Goal: Task Accomplishment & Management: Manage account settings

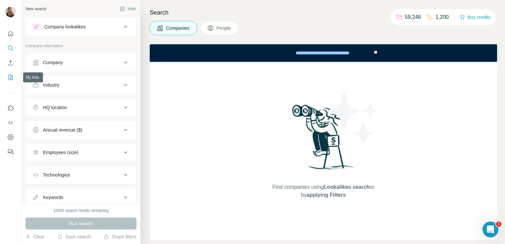
click at [8, 75] on icon "My lists" at bounding box center [10, 77] width 7 height 7
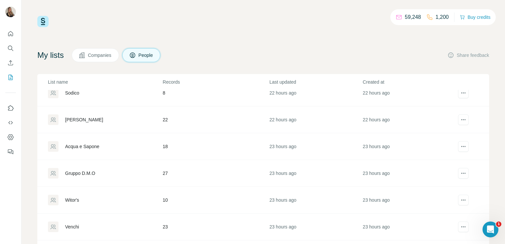
scroll to position [92, 0]
click at [86, 169] on div "Gruppo D.M.O" at bounding box center [80, 171] width 30 height 7
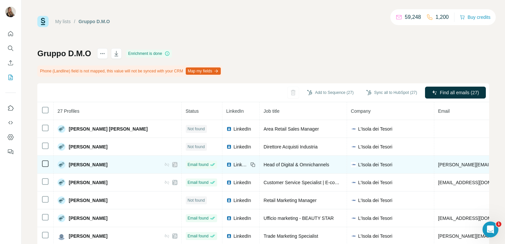
click at [173, 163] on icon at bounding box center [175, 164] width 4 height 5
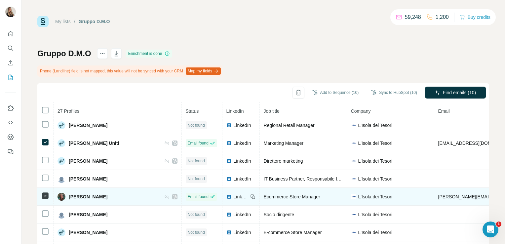
scroll to position [48, 0]
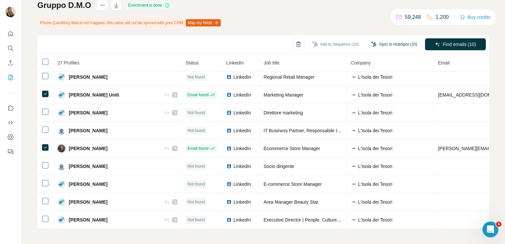
click at [384, 44] on button "Sync to HubSpot (10)" at bounding box center [393, 44] width 55 height 10
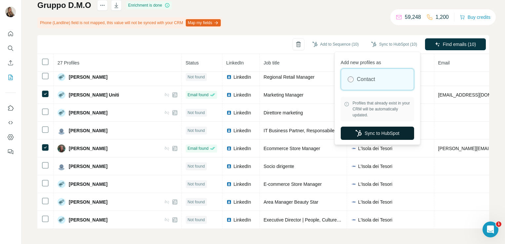
click at [359, 134] on icon "button" at bounding box center [358, 133] width 7 height 7
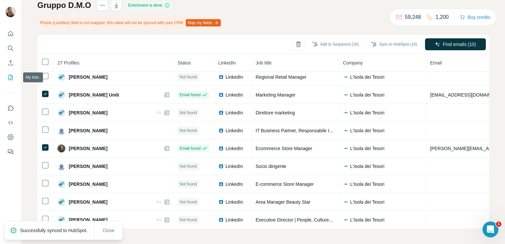
click at [11, 77] on icon "My lists" at bounding box center [10, 77] width 7 height 7
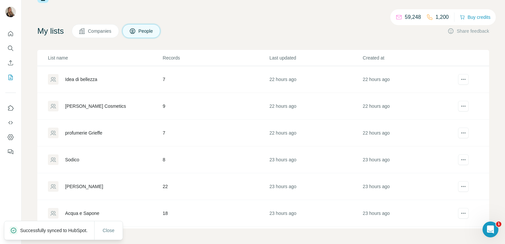
scroll to position [18, 0]
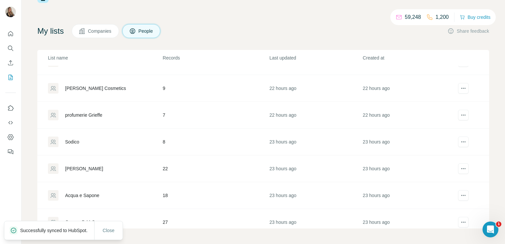
click at [92, 167] on div "[PERSON_NAME]" at bounding box center [84, 168] width 38 height 7
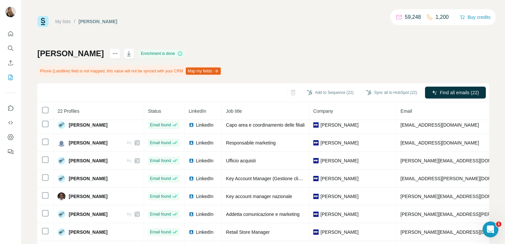
scroll to position [48, 0]
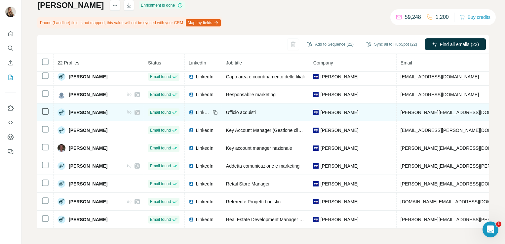
click at [139, 110] on icon at bounding box center [137, 112] width 4 height 5
drag, startPoint x: 369, startPoint y: 108, endPoint x: 340, endPoint y: 112, distance: 29.2
click at [340, 112] on div "[PERSON_NAME]" at bounding box center [352, 112] width 79 height 7
copy span "[PERSON_NAME]"
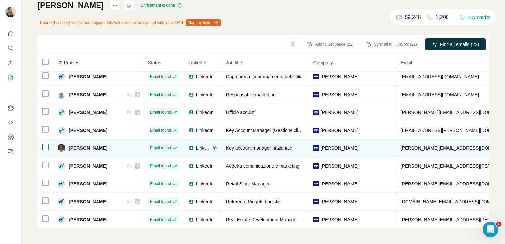
click at [339, 145] on span "[PERSON_NAME]" at bounding box center [339, 148] width 38 height 7
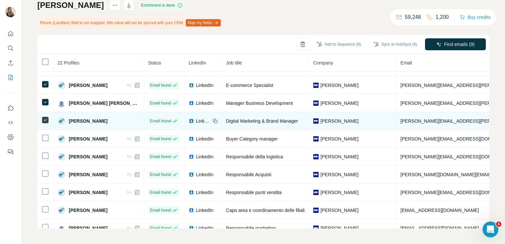
scroll to position [103, 0]
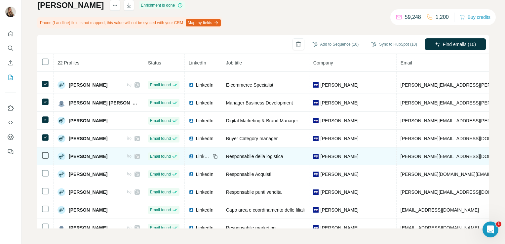
click at [45, 151] on icon at bounding box center [45, 155] width 8 height 8
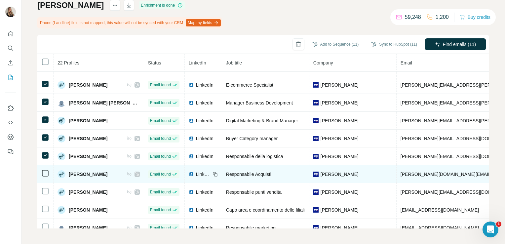
click at [45, 169] on icon at bounding box center [45, 173] width 8 height 8
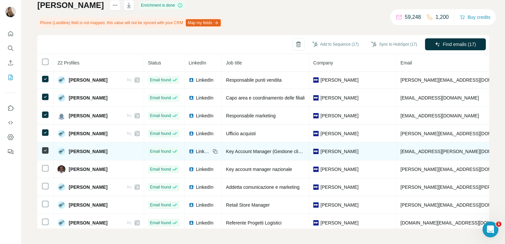
scroll to position [236, 0]
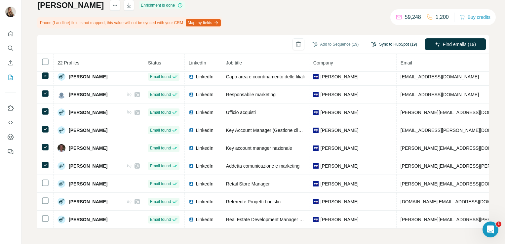
click at [371, 45] on icon "button" at bounding box center [373, 44] width 5 height 5
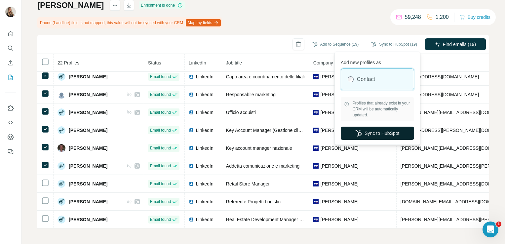
click at [370, 131] on button "Sync to HubSpot" at bounding box center [376, 132] width 73 height 13
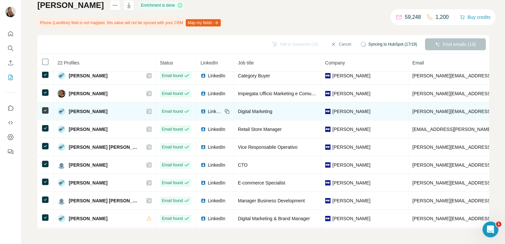
scroll to position [34, 0]
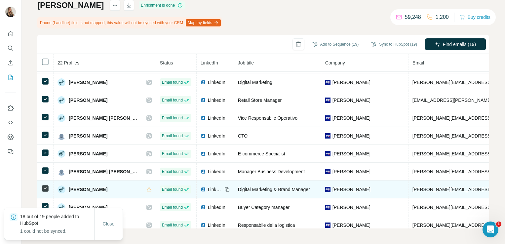
click at [222, 189] on span "LinkedIn" at bounding box center [215, 189] width 15 height 7
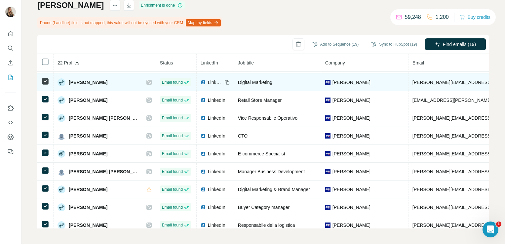
click at [222, 79] on span "LinkedIn" at bounding box center [215, 82] width 15 height 7
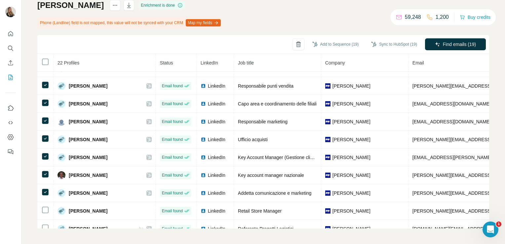
scroll to position [236, 0]
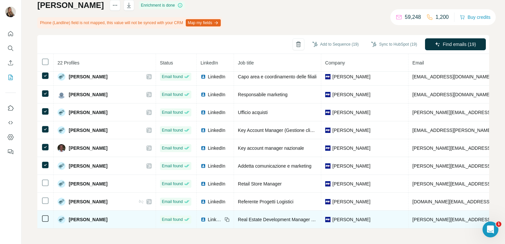
click at [222, 218] on span "LinkedIn" at bounding box center [215, 219] width 15 height 7
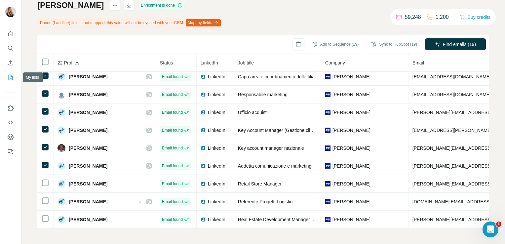
click at [12, 77] on icon "My lists" at bounding box center [10, 77] width 7 height 7
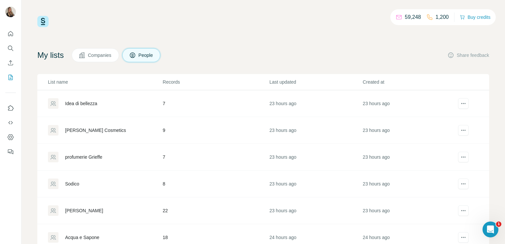
click at [65, 182] on div "Sodico" at bounding box center [72, 183] width 14 height 7
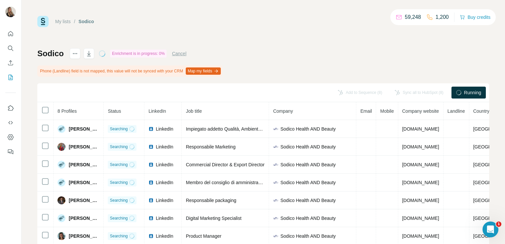
scroll to position [37, 0]
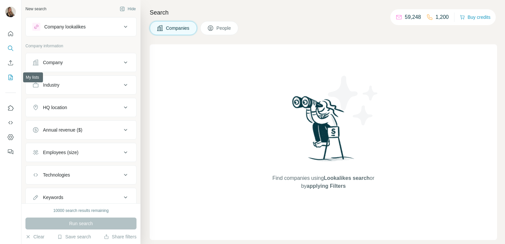
click at [11, 74] on icon "My lists" at bounding box center [10, 77] width 7 height 7
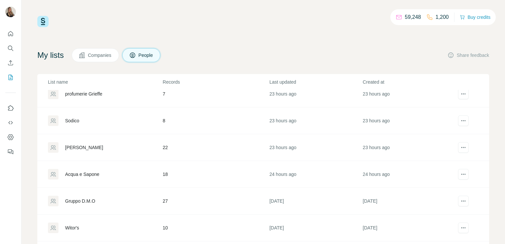
scroll to position [66, 0]
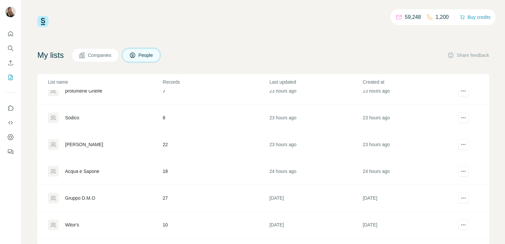
click at [76, 118] on div "Sodico" at bounding box center [72, 117] width 14 height 7
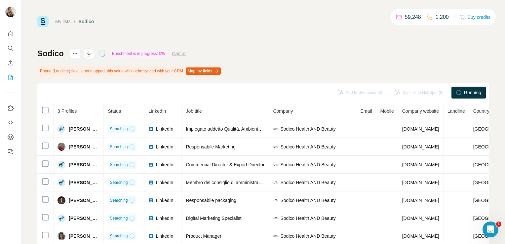
scroll to position [37, 0]
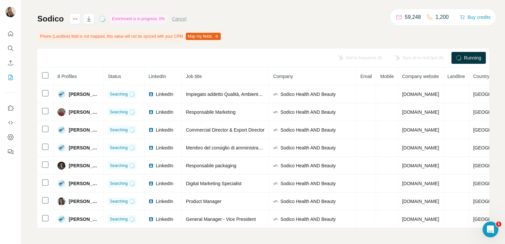
click at [468, 52] on div "Running" at bounding box center [468, 58] width 34 height 12
click at [467, 60] on div "Running" at bounding box center [468, 58] width 34 height 12
click at [454, 52] on div "Running" at bounding box center [468, 58] width 34 height 12
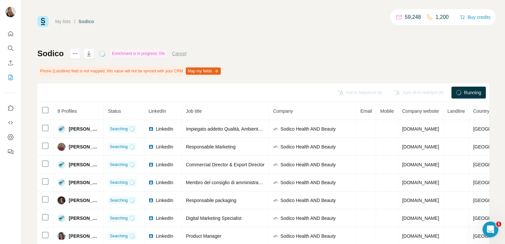
click at [182, 53] on button "Cancel" at bounding box center [179, 53] width 15 height 7
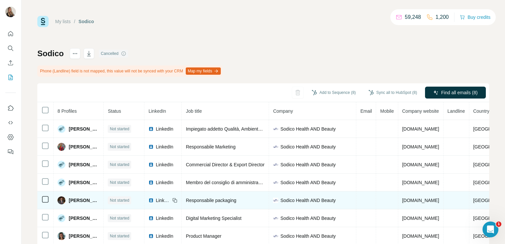
scroll to position [37, 0]
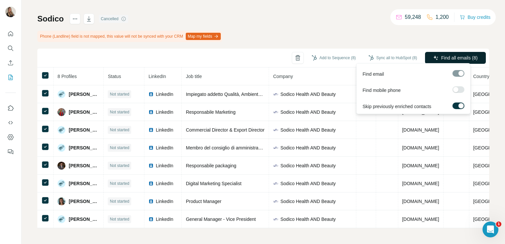
click at [442, 54] on span "Find all emails (8)" at bounding box center [459, 57] width 36 height 7
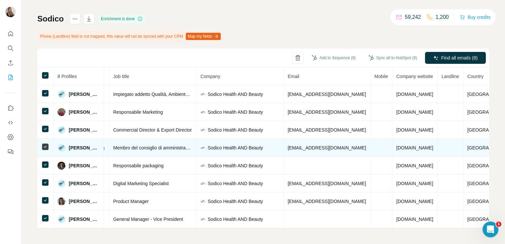
scroll to position [0, 89]
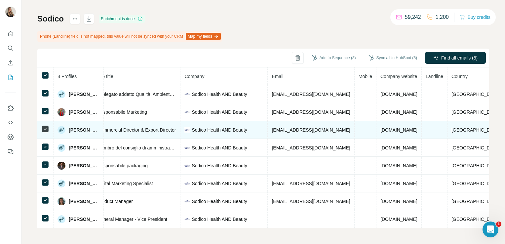
click at [383, 127] on span "[DOMAIN_NAME]" at bounding box center [398, 129] width 37 height 5
drag, startPoint x: 383, startPoint y: 125, endPoint x: 393, endPoint y: 131, distance: 11.7
click at [393, 131] on td "[DOMAIN_NAME]" at bounding box center [398, 130] width 45 height 18
drag, startPoint x: 393, startPoint y: 128, endPoint x: 371, endPoint y: 127, distance: 22.1
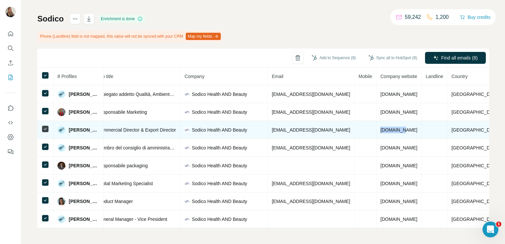
click at [376, 127] on td "[DOMAIN_NAME]" at bounding box center [398, 130] width 45 height 18
copy span "[DOMAIN_NAME]"
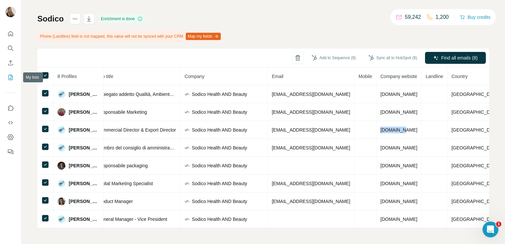
click at [11, 79] on icon "My lists" at bounding box center [11, 77] width 3 height 4
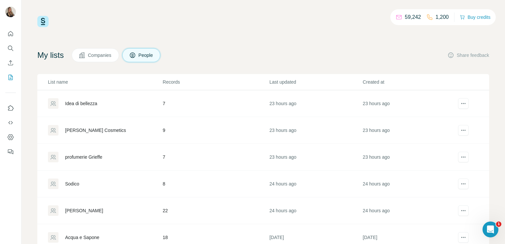
click at [86, 158] on div "profumerie Grieffe" at bounding box center [83, 157] width 37 height 7
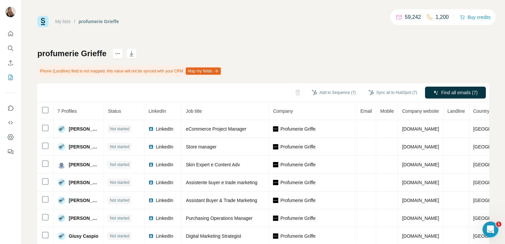
scroll to position [19, 0]
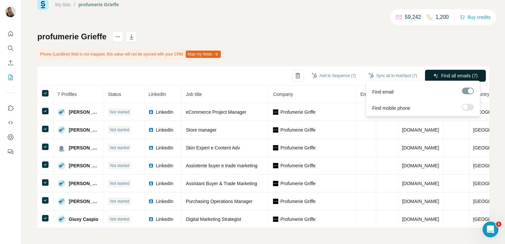
click at [441, 72] on span "Find all emails (7)" at bounding box center [459, 75] width 36 height 7
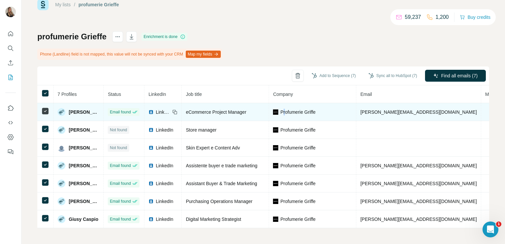
click at [297, 110] on span "Profumerie Griffe" at bounding box center [297, 112] width 35 height 7
drag, startPoint x: 297, startPoint y: 110, endPoint x: 318, endPoint y: 113, distance: 21.0
click at [318, 113] on td "Profumerie Griffe" at bounding box center [312, 112] width 87 height 18
drag, startPoint x: 331, startPoint y: 111, endPoint x: 291, endPoint y: 109, distance: 40.7
click at [291, 109] on div "Profumerie Griffe" at bounding box center [312, 112] width 79 height 7
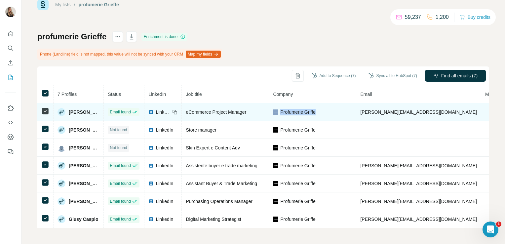
copy div "Profumerie Griffe"
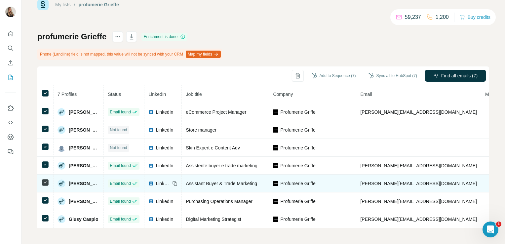
click at [308, 174] on td "Profumerie Griffe" at bounding box center [312, 183] width 87 height 18
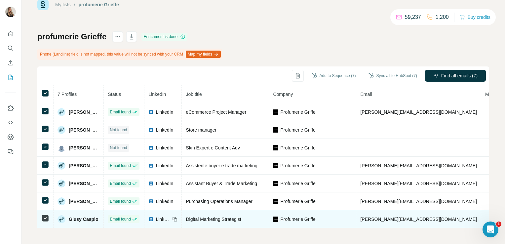
click at [166, 216] on div "LinkedIn" at bounding box center [159, 219] width 22 height 7
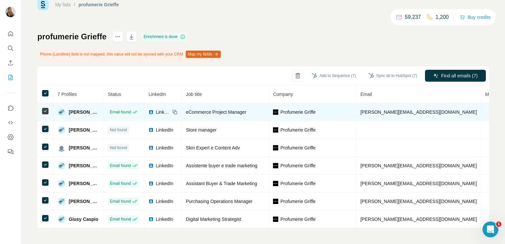
click at [170, 109] on span "LinkedIn" at bounding box center [163, 112] width 15 height 7
click at [45, 103] on td at bounding box center [45, 112] width 16 height 18
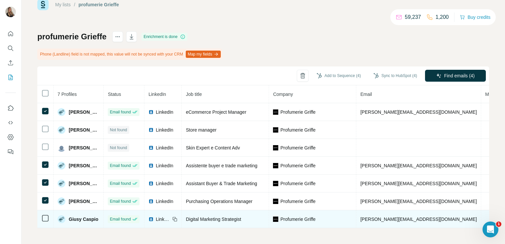
click at [46, 221] on td at bounding box center [45, 219] width 16 height 18
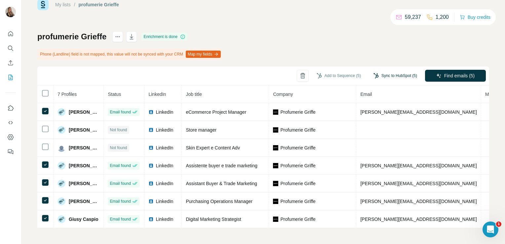
click at [387, 72] on button "Sync to HubSpot (5)" at bounding box center [395, 76] width 53 height 10
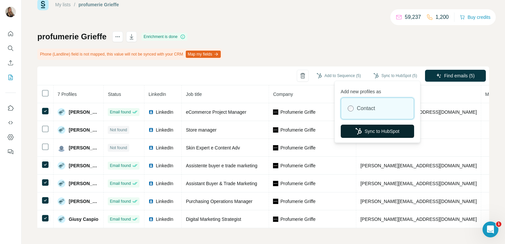
click at [378, 128] on button "Sync to HubSpot" at bounding box center [376, 130] width 73 height 13
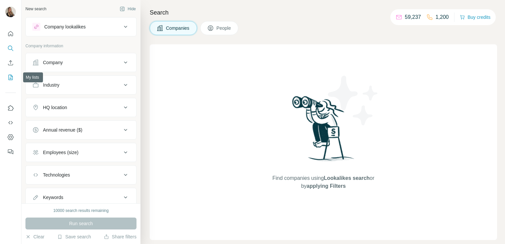
click at [6, 80] on button "My lists" at bounding box center [10, 77] width 11 height 12
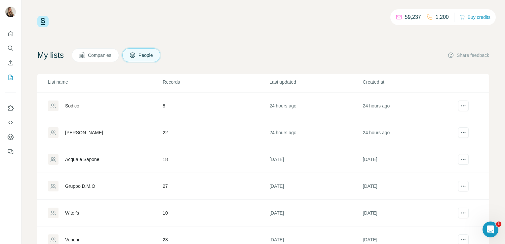
scroll to position [36, 0]
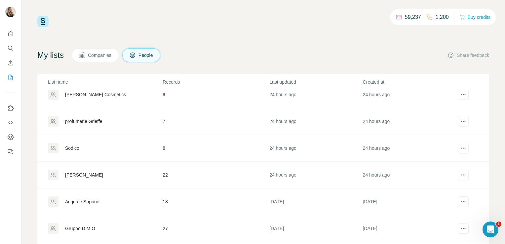
click at [79, 123] on div "profumerie Grieffe" at bounding box center [83, 121] width 37 height 7
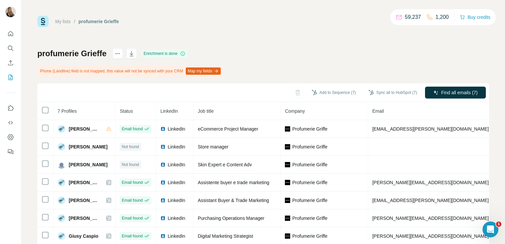
scroll to position [19, 0]
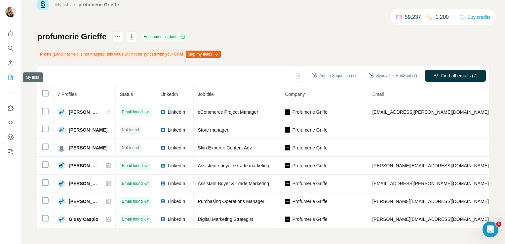
click at [9, 80] on icon "My lists" at bounding box center [11, 77] width 4 height 5
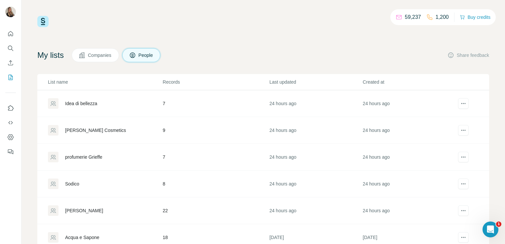
click at [84, 133] on div "[PERSON_NAME] Cosmetics" at bounding box center [95, 130] width 61 height 7
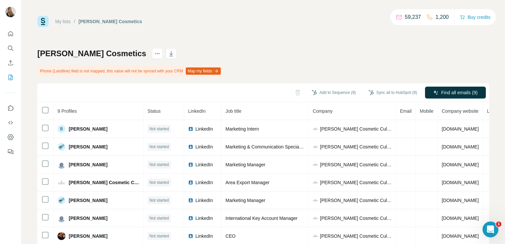
scroll to position [6, 0]
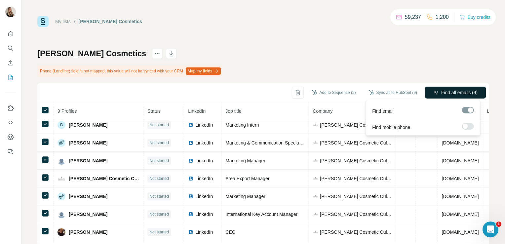
click at [441, 91] on span "Find all emails (9)" at bounding box center [459, 92] width 36 height 7
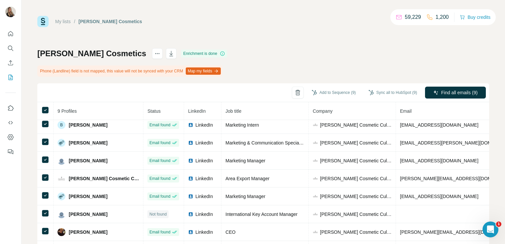
click at [337, 45] on div "My lists / Gerard Cosmetics 59,229 1,200 Buy credits Gerard Cosmetics Enrichmen…" at bounding box center [262, 146] width 451 height 261
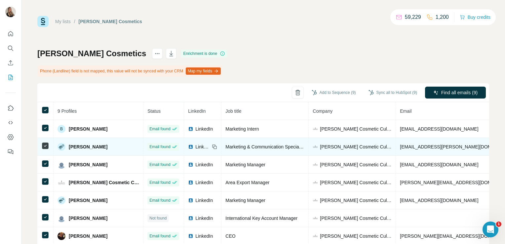
scroll to position [1, 0]
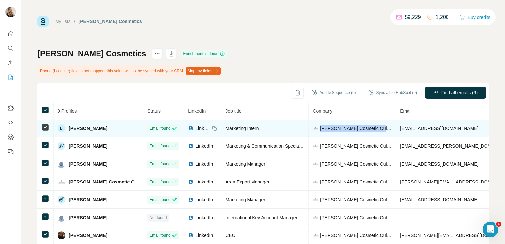
drag, startPoint x: 301, startPoint y: 127, endPoint x: 364, endPoint y: 131, distance: 63.8
click at [364, 131] on td "Gerard's Cosmetic Culture" at bounding box center [351, 128] width 87 height 18
copy span "Gerard's Cosmetic Culture"
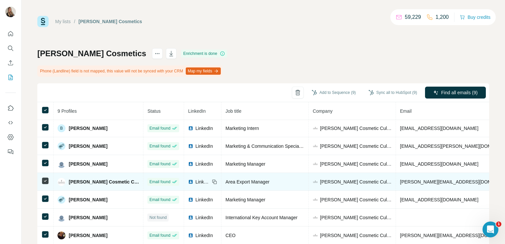
click at [340, 173] on td "Gerard's Cosmetic Culture" at bounding box center [351, 182] width 87 height 18
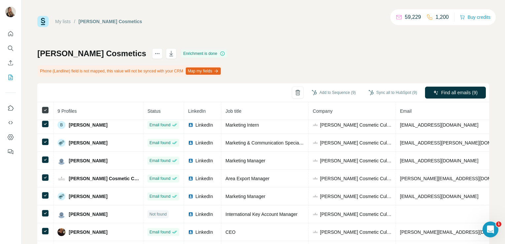
click at [41, 108] on icon at bounding box center [45, 110] width 8 height 8
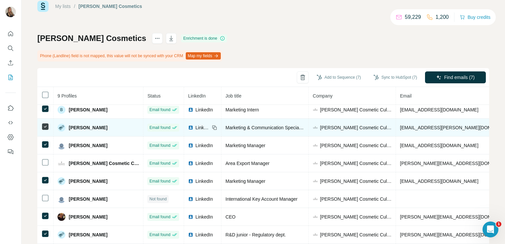
scroll to position [48, 0]
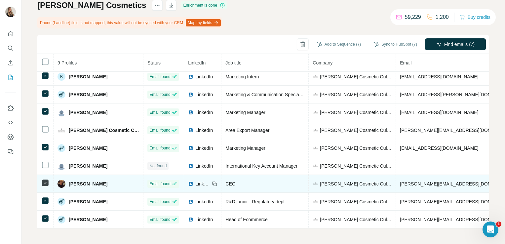
click at [195, 180] on span "LinkedIn" at bounding box center [202, 183] width 15 height 7
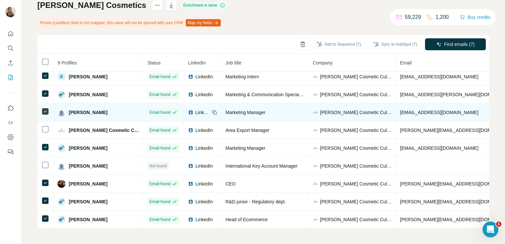
scroll to position [0, 0]
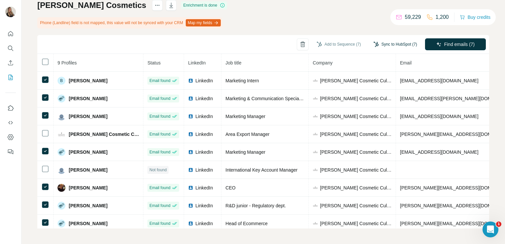
click at [391, 47] on button "Sync to HubSpot (7)" at bounding box center [395, 44] width 53 height 10
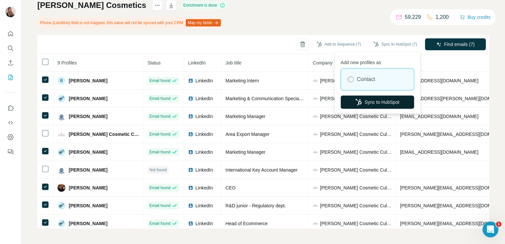
click at [367, 99] on button "Sync to HubSpot" at bounding box center [376, 101] width 73 height 13
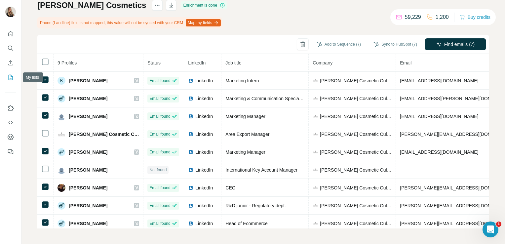
click at [11, 77] on icon "My lists" at bounding box center [10, 77] width 7 height 7
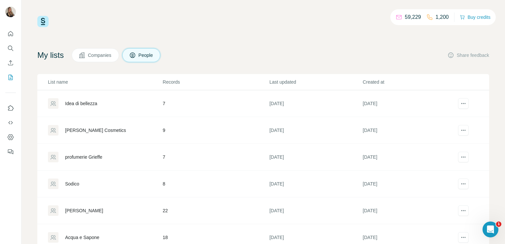
click at [84, 103] on div "Idea di bellezza" at bounding box center [81, 103] width 32 height 7
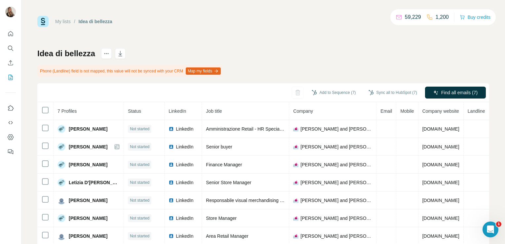
scroll to position [19, 0]
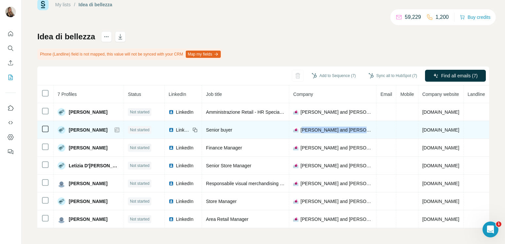
drag, startPoint x: 295, startPoint y: 126, endPoint x: 360, endPoint y: 130, distance: 65.5
click at [360, 130] on td "Gargiulo and Maiello s.p.a." at bounding box center [332, 130] width 87 height 18
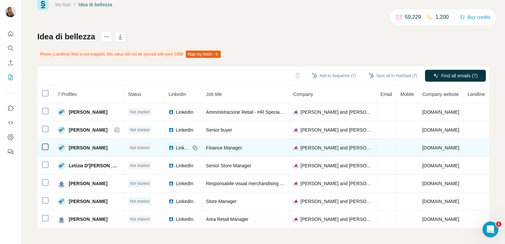
drag, startPoint x: 360, startPoint y: 130, endPoint x: 346, endPoint y: 146, distance: 21.1
click at [346, 146] on span "Gargiulo and Maiello s.p.a." at bounding box center [336, 147] width 72 height 7
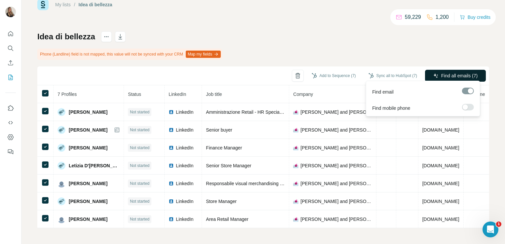
click at [462, 72] on span "Find all emails (7)" at bounding box center [459, 75] width 36 height 7
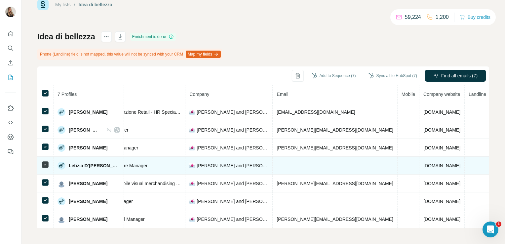
scroll to position [0, 104]
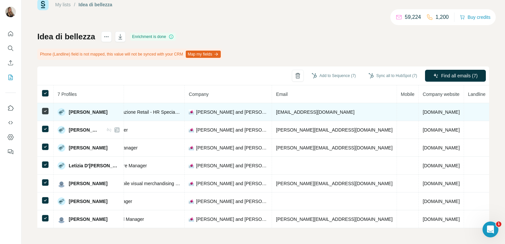
drag, startPoint x: 422, startPoint y: 109, endPoint x: 387, endPoint y: 108, distance: 35.0
click at [418, 108] on td "ideabellezza.it" at bounding box center [440, 112] width 45 height 18
copy span "ideabellezza.it"
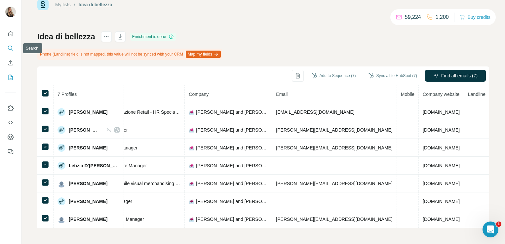
click at [8, 45] on icon "Search" at bounding box center [10, 48] width 7 height 7
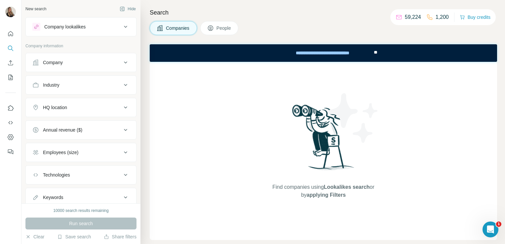
click at [59, 33] on button "Company lookalikes" at bounding box center [81, 27] width 110 height 16
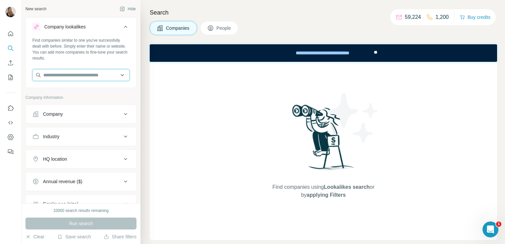
click at [51, 74] on input "text" at bounding box center [80, 75] width 97 height 12
paste input "**********"
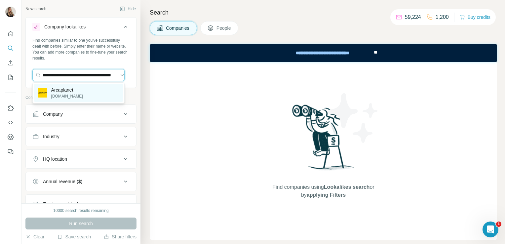
type input "**********"
click at [61, 89] on p "Arcaplanet" at bounding box center [67, 90] width 32 height 7
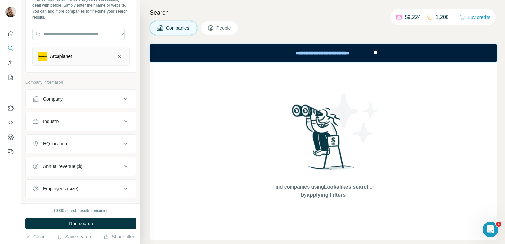
scroll to position [45, 0]
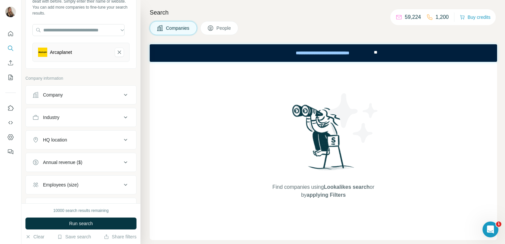
click at [60, 138] on div "HQ location" at bounding box center [55, 139] width 24 height 7
click at [57, 153] on input "text" at bounding box center [80, 156] width 97 height 12
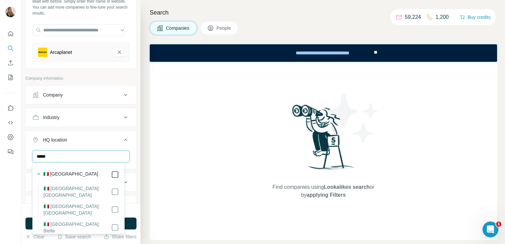
type input "*****"
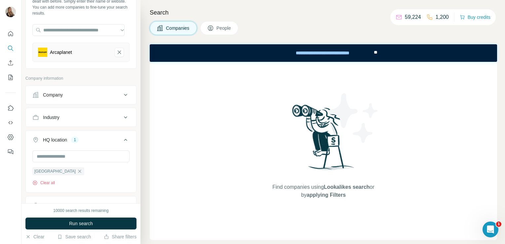
click at [165, 200] on div "Find companies using Lookalikes search or by applying Filters" at bounding box center [323, 151] width 347 height 178
click at [92, 227] on button "Run search" at bounding box center [80, 223] width 111 height 12
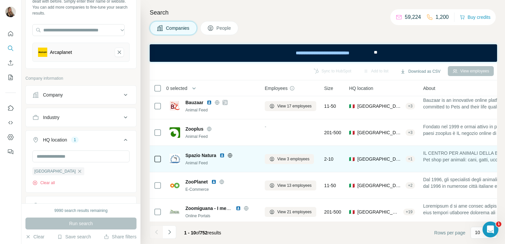
scroll to position [4, 0]
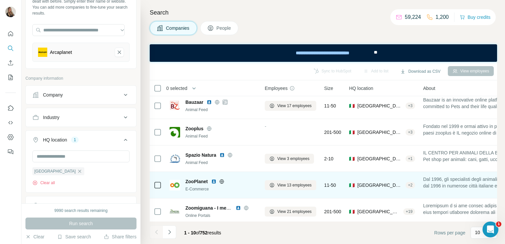
click at [222, 181] on icon at bounding box center [221, 181] width 4 height 0
click at [289, 182] on span "View 13 employees" at bounding box center [294, 185] width 34 height 6
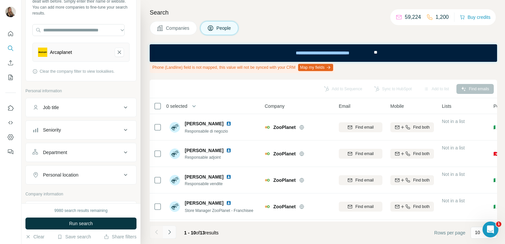
click at [166, 231] on icon "Navigate to next page" at bounding box center [169, 232] width 7 height 7
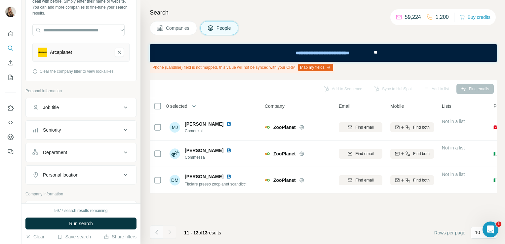
click at [153, 230] on icon "Navigate to previous page" at bounding box center [156, 232] width 7 height 7
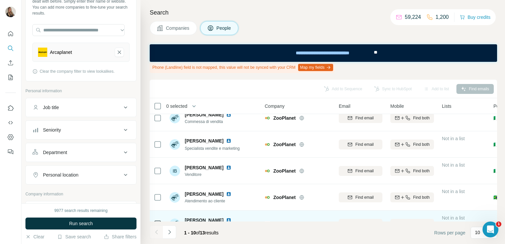
scroll to position [112, 0]
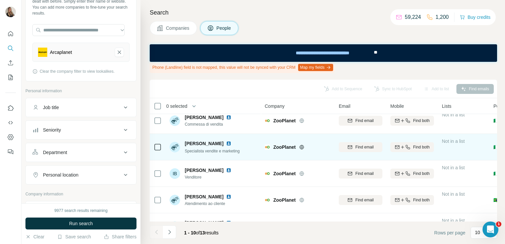
click at [226, 141] on img at bounding box center [228, 143] width 5 height 5
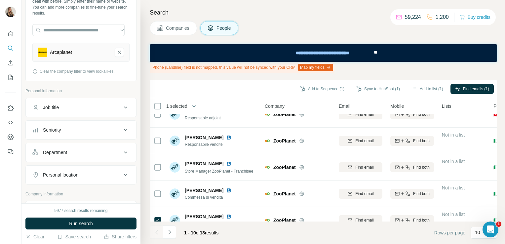
scroll to position [39, 0]
click at [169, 229] on icon "Navigate to next page" at bounding box center [169, 232] width 7 height 7
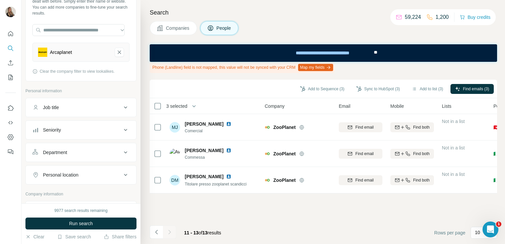
scroll to position [0, 0]
click at [157, 231] on icon "Navigate to previous page" at bounding box center [156, 232] width 7 height 7
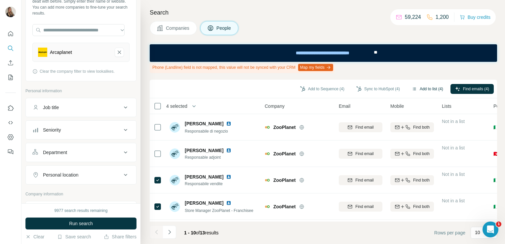
click at [415, 89] on button "Add to list (4)" at bounding box center [427, 89] width 41 height 10
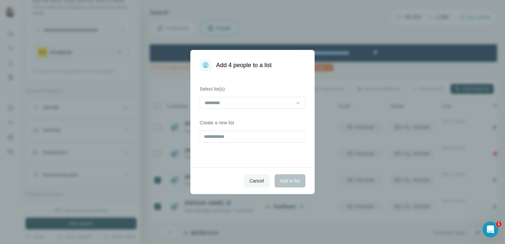
click at [211, 143] on div "Select list(s) Create a new list" at bounding box center [252, 119] width 124 height 96
click at [209, 138] on input "text" at bounding box center [252, 136] width 106 height 12
type input "*********"
click at [280, 186] on button "Add to list" at bounding box center [289, 180] width 31 height 13
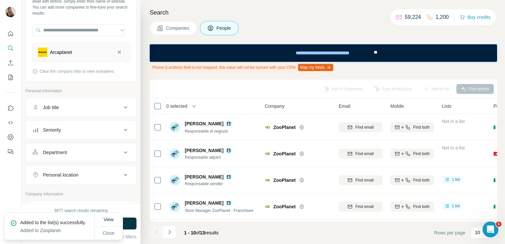
click at [164, 28] on button "Companies" at bounding box center [173, 28] width 47 height 14
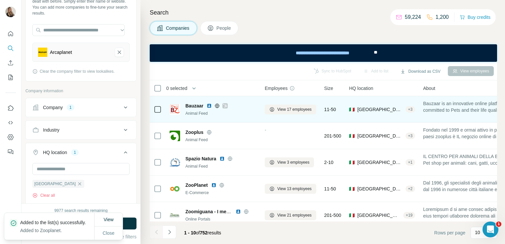
click at [223, 105] on icon at bounding box center [225, 105] width 4 height 5
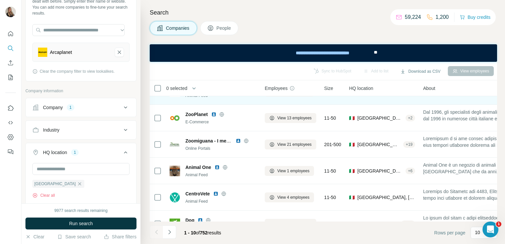
scroll to position [71, 0]
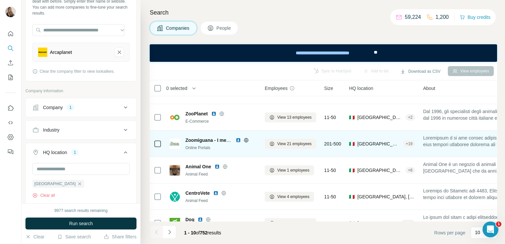
click at [246, 139] on icon at bounding box center [245, 139] width 5 height 5
click at [275, 145] on button "View 21 employees" at bounding box center [291, 144] width 52 height 10
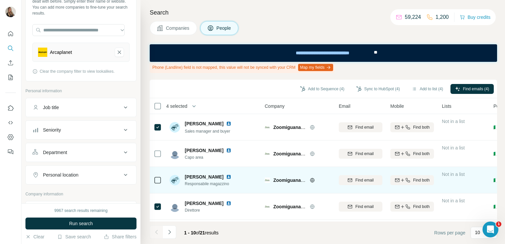
scroll to position [160, 0]
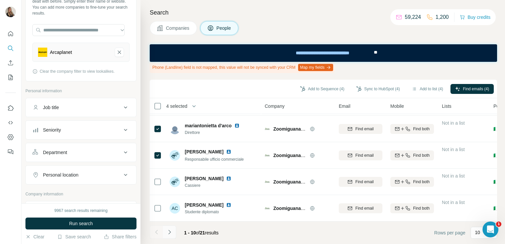
click at [172, 231] on icon "Navigate to next page" at bounding box center [169, 232] width 7 height 7
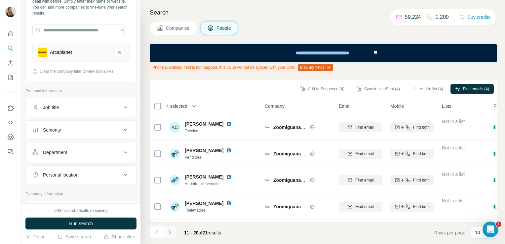
click at [172, 228] on button "Navigate to next page" at bounding box center [169, 231] width 13 height 13
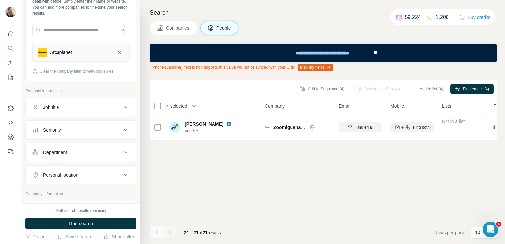
click at [159, 234] on icon "Navigate to previous page" at bounding box center [156, 232] width 7 height 7
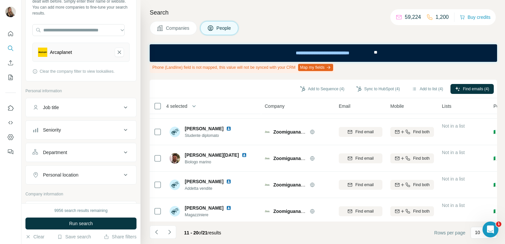
scroll to position [160, 0]
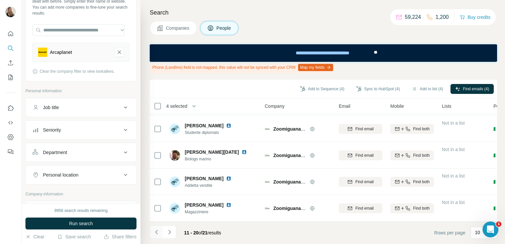
click at [156, 229] on icon "Navigate to previous page" at bounding box center [156, 232] width 7 height 7
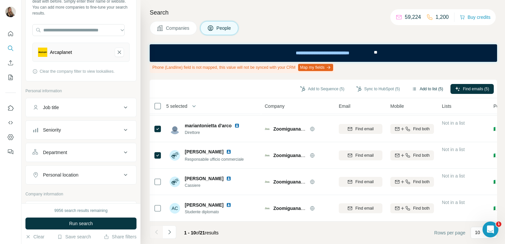
click at [416, 89] on button "Add to list (5)" at bounding box center [427, 89] width 41 height 10
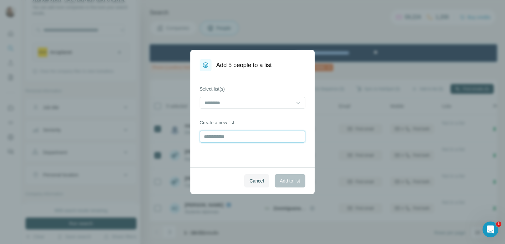
click at [248, 131] on input "text" at bounding box center [252, 136] width 106 height 12
type input "**********"
click at [295, 179] on span "Add to list" at bounding box center [290, 180] width 20 height 7
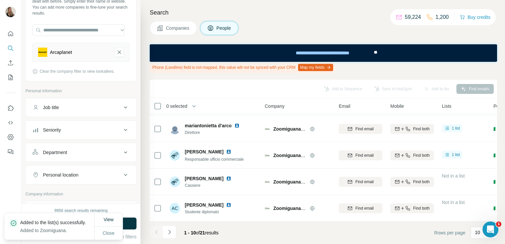
click at [164, 27] on button "Companies" at bounding box center [173, 28] width 47 height 14
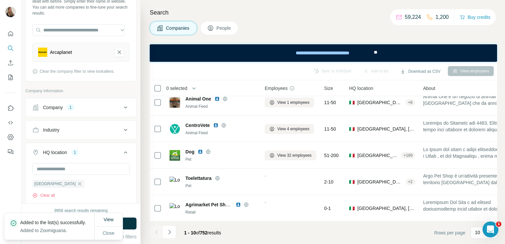
scroll to position [142, 0]
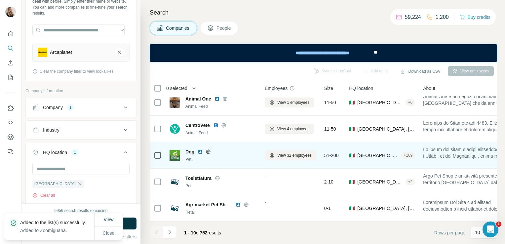
click at [208, 149] on icon at bounding box center [207, 151] width 5 height 5
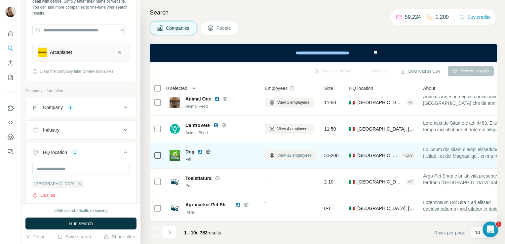
click at [281, 153] on span "View 32 employees" at bounding box center [294, 155] width 34 height 6
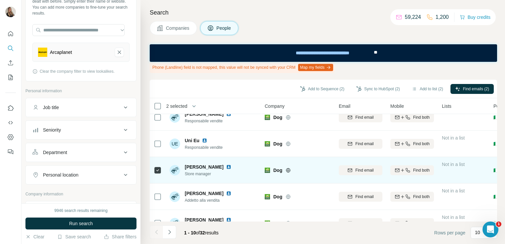
scroll to position [160, 0]
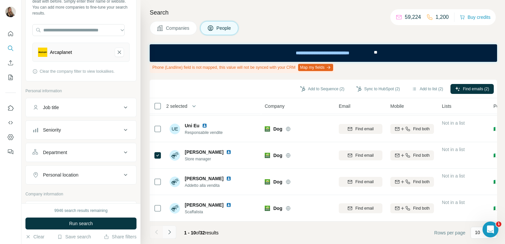
click at [169, 231] on icon "Navigate to next page" at bounding box center [169, 232] width 2 height 4
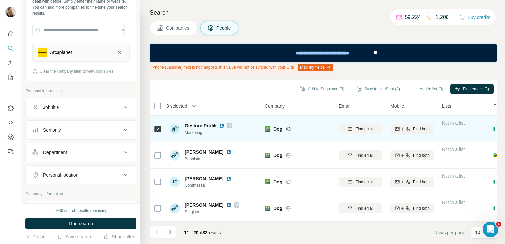
click at [229, 123] on icon at bounding box center [230, 125] width 4 height 5
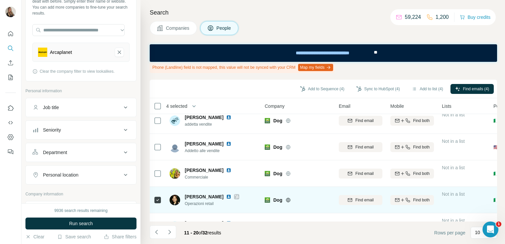
scroll to position [0, 0]
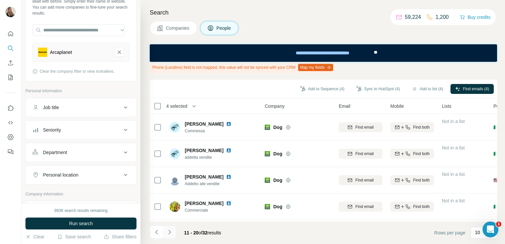
click at [170, 229] on icon "Navigate to next page" at bounding box center [169, 232] width 7 height 7
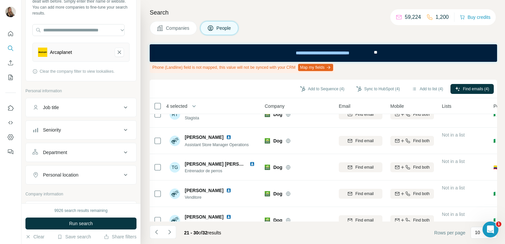
scroll to position [145, 0]
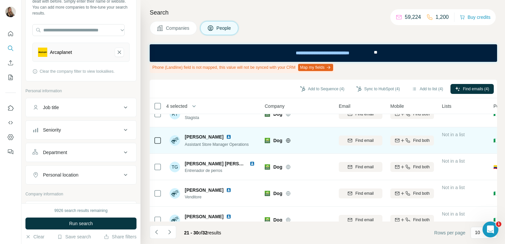
click at [161, 138] on icon at bounding box center [158, 140] width 8 height 8
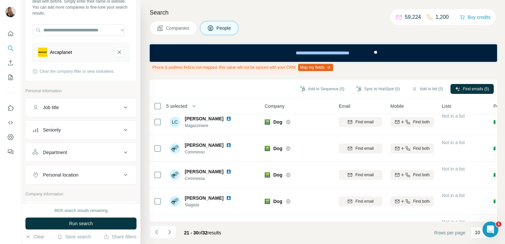
scroll to position [0, 0]
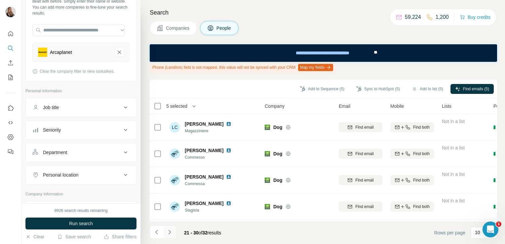
click at [169, 233] on icon "Navigate to next page" at bounding box center [169, 232] width 7 height 7
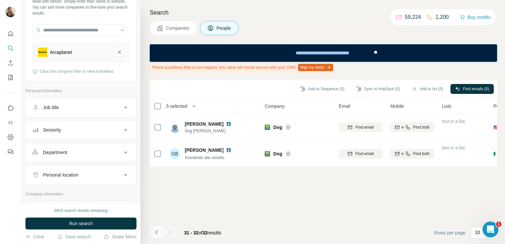
click at [155, 234] on icon "Navigate to previous page" at bounding box center [156, 232] width 7 height 7
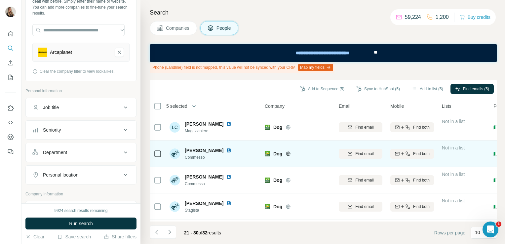
scroll to position [160, 0]
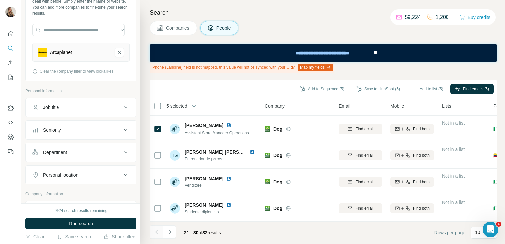
click at [155, 234] on icon "Navigate to previous page" at bounding box center [156, 232] width 7 height 7
click at [155, 231] on icon "Navigate to previous page" at bounding box center [156, 232] width 7 height 7
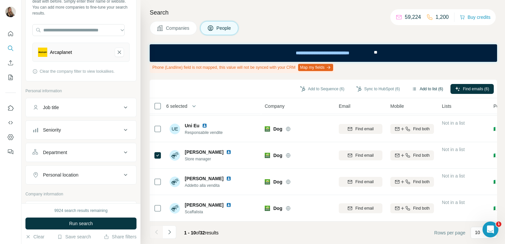
click at [417, 87] on button "Add to list (6)" at bounding box center [427, 89] width 41 height 10
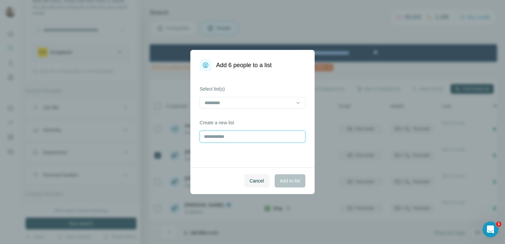
click at [206, 142] on input "text" at bounding box center [252, 136] width 106 height 12
type input "**********"
click at [294, 184] on button "Add to list" at bounding box center [289, 180] width 31 height 13
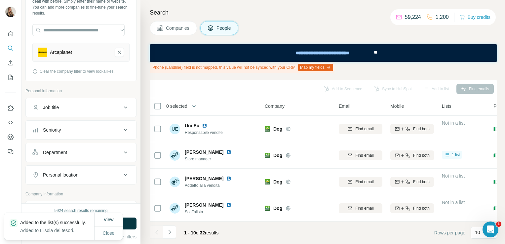
click at [173, 22] on button "Companies" at bounding box center [173, 28] width 47 height 14
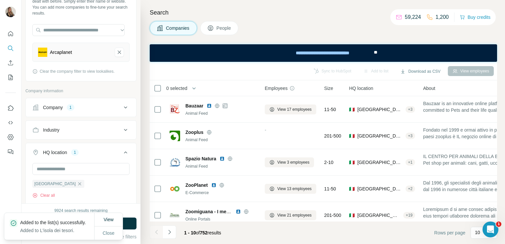
scroll to position [142, 0]
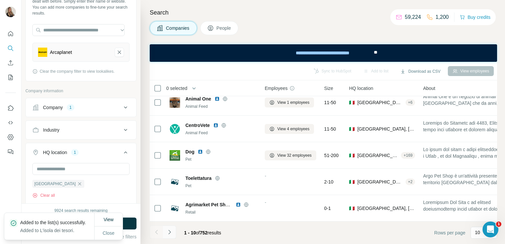
click at [169, 231] on icon "Navigate to next page" at bounding box center [169, 232] width 7 height 7
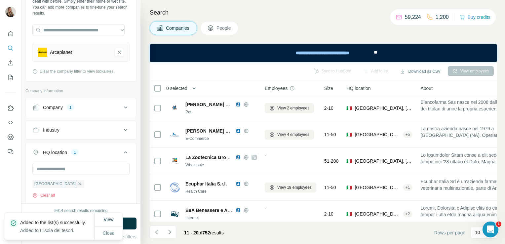
scroll to position [0, 0]
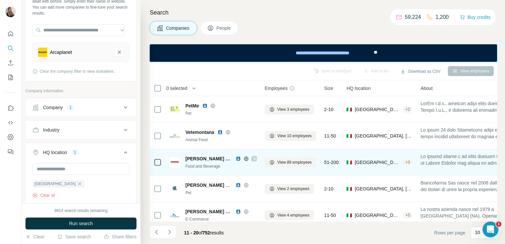
click at [252, 157] on icon at bounding box center [254, 159] width 4 height 4
click at [243, 156] on icon at bounding box center [245, 158] width 5 height 5
click at [274, 164] on icon at bounding box center [271, 161] width 5 height 5
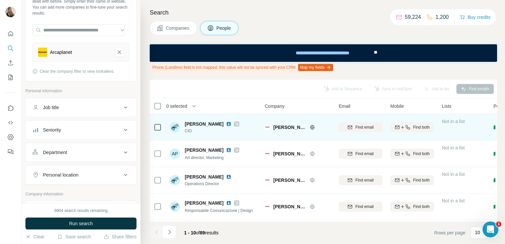
click at [159, 122] on div at bounding box center [158, 127] width 8 height 18
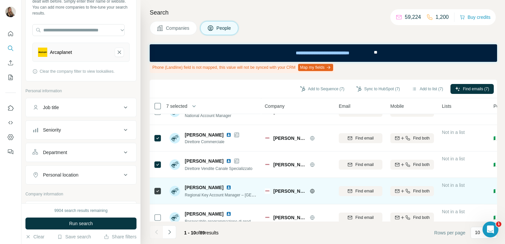
scroll to position [160, 0]
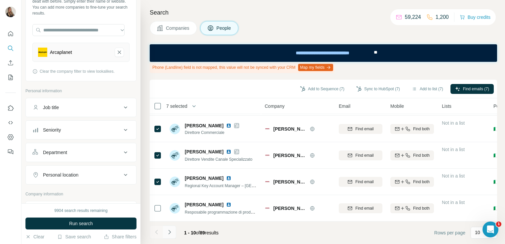
click at [171, 234] on icon "Navigate to next page" at bounding box center [169, 232] width 7 height 7
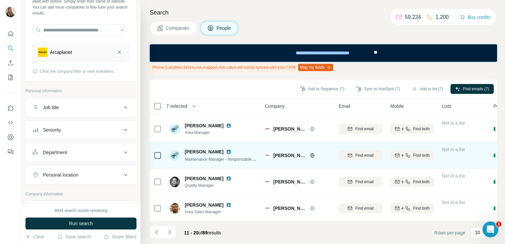
click at [226, 149] on img at bounding box center [228, 151] width 5 height 5
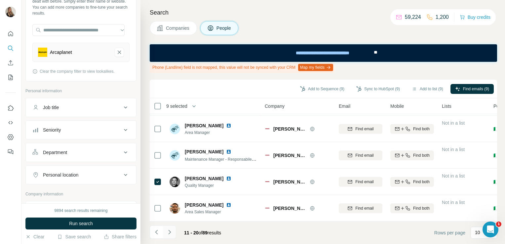
click at [169, 233] on icon "Navigate to next page" at bounding box center [169, 232] width 2 height 4
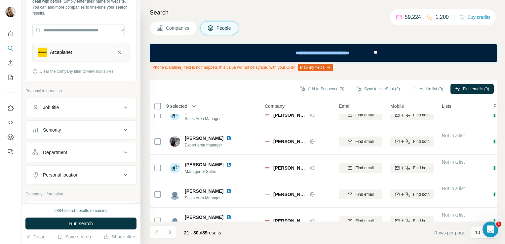
scroll to position [0, 0]
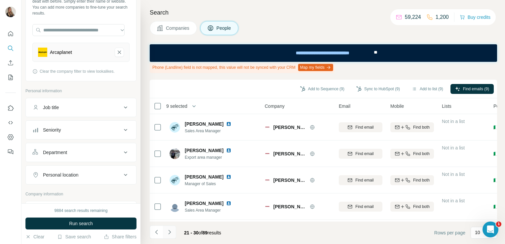
click at [171, 230] on icon "Navigate to next page" at bounding box center [169, 232] width 7 height 7
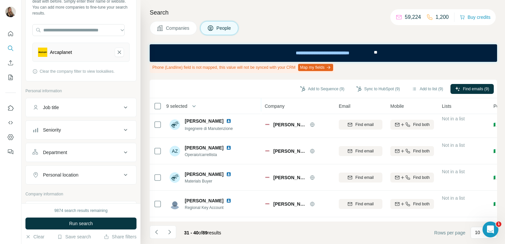
scroll to position [33, 0]
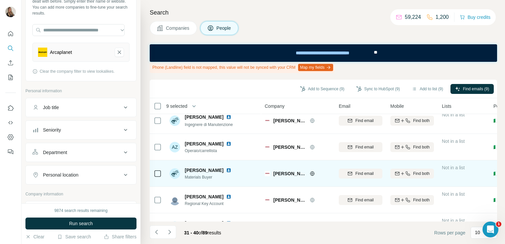
click at [158, 169] on icon at bounding box center [158, 173] width 8 height 8
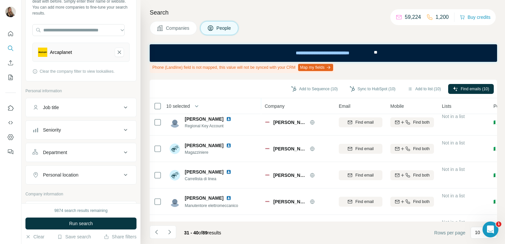
scroll to position [160, 0]
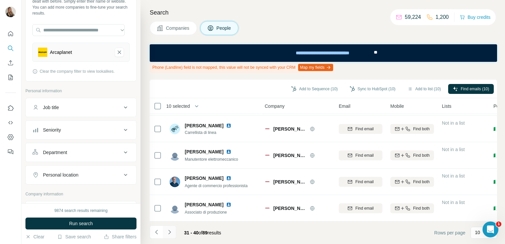
click at [168, 230] on icon "Navigate to next page" at bounding box center [169, 232] width 7 height 7
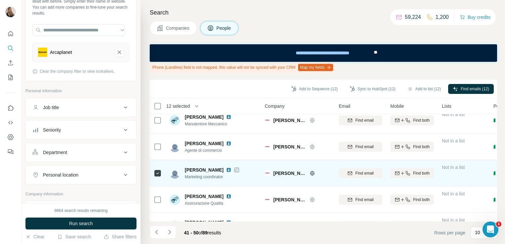
scroll to position [0, 0]
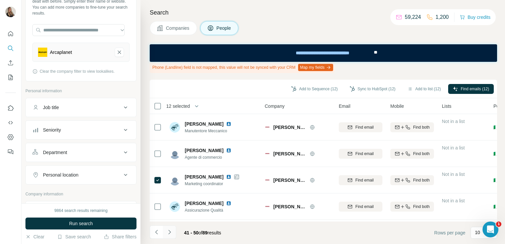
click at [171, 232] on icon "Navigate to next page" at bounding box center [169, 232] width 7 height 7
click at [169, 230] on icon "Navigate to next page" at bounding box center [169, 232] width 2 height 4
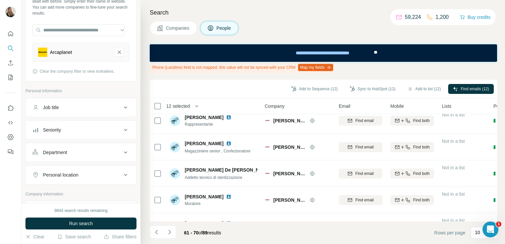
scroll to position [160, 0]
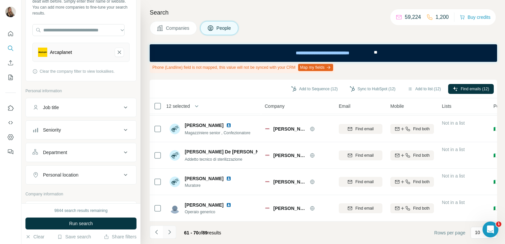
click at [172, 233] on button "Navigate to next page" at bounding box center [169, 231] width 13 height 13
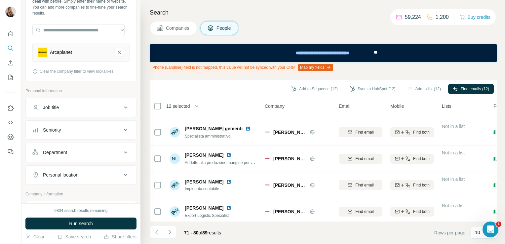
scroll to position [0, 0]
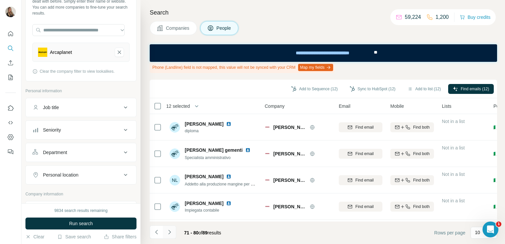
click at [168, 233] on icon "Navigate to next page" at bounding box center [169, 232] width 7 height 7
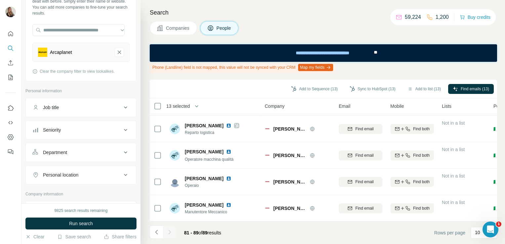
scroll to position [24, 0]
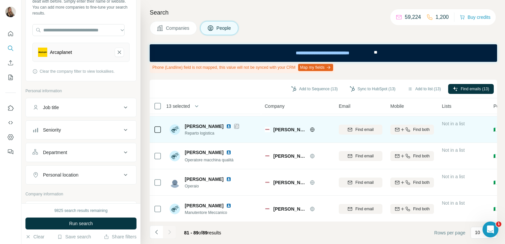
click at [152, 131] on td at bounding box center [158, 129] width 16 height 26
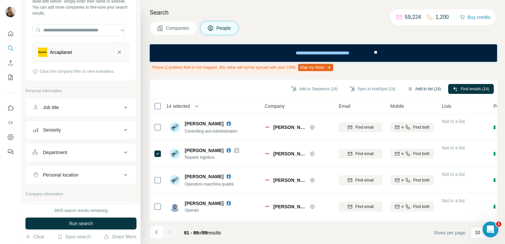
click at [424, 85] on button "Add to list (14)" at bounding box center [424, 89] width 43 height 10
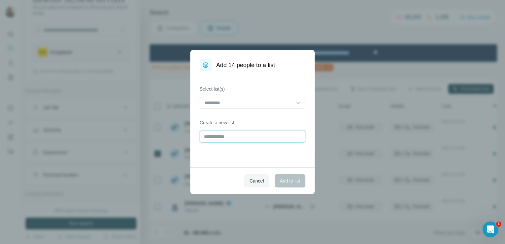
click at [226, 142] on input "text" at bounding box center [252, 136] width 106 height 12
type input "*******"
click at [281, 181] on span "Add to list" at bounding box center [290, 180] width 20 height 7
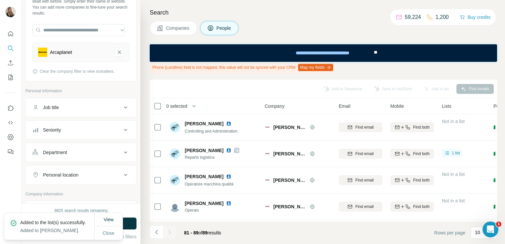
click at [168, 35] on div "Search Companies People Phone (Landline) field is not mapped, this value will n…" at bounding box center [322, 122] width 364 height 244
click at [172, 30] on span "Companies" at bounding box center [178, 28] width 24 height 7
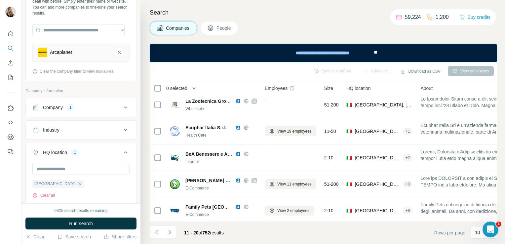
scroll to position [142, 0]
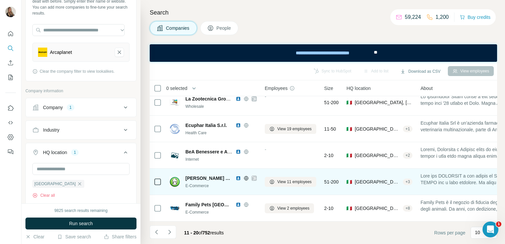
click at [252, 176] on icon at bounding box center [254, 178] width 4 height 4
click at [245, 176] on icon at bounding box center [246, 178] width 2 height 4
click at [280, 179] on span "View 11 employees" at bounding box center [294, 182] width 34 height 6
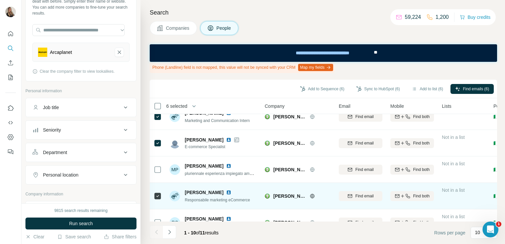
scroll to position [160, 0]
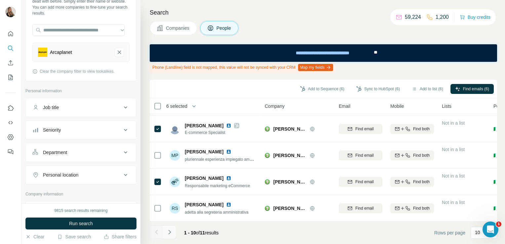
click at [169, 235] on icon "Navigate to next page" at bounding box center [169, 232] width 7 height 7
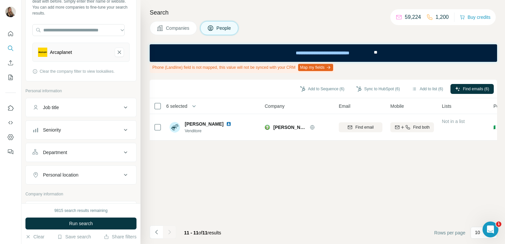
scroll to position [0, 0]
click at [158, 230] on icon "Navigate to previous page" at bounding box center [156, 232] width 7 height 7
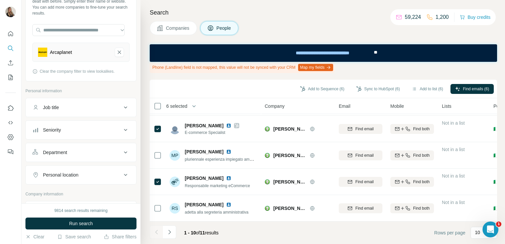
scroll to position [160, 0]
click at [415, 89] on button "Add to list (6)" at bounding box center [427, 89] width 41 height 10
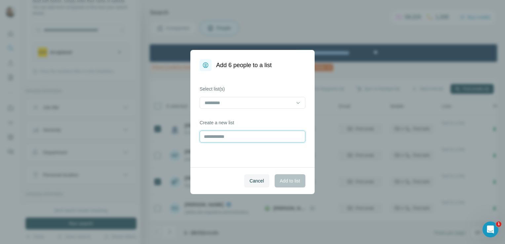
click at [248, 137] on input "text" at bounding box center [252, 136] width 106 height 12
type input "**********"
click at [288, 183] on span "Add to list" at bounding box center [290, 180] width 20 height 7
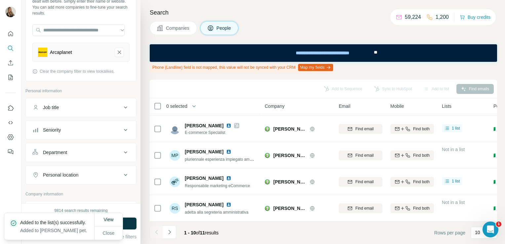
click at [174, 23] on button "Companies" at bounding box center [173, 28] width 47 height 14
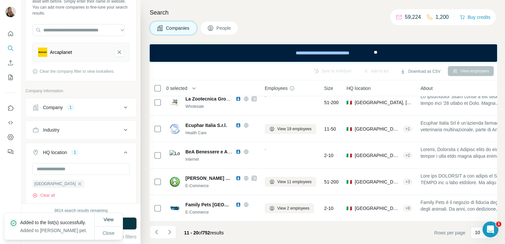
scroll to position [142, 0]
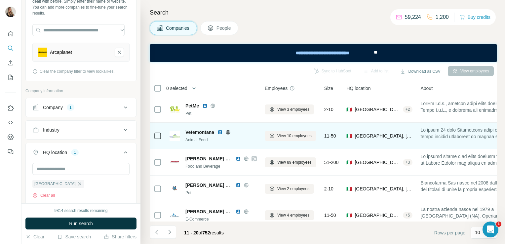
click at [228, 132] on icon at bounding box center [228, 132] width 4 height 0
